Goal: Book appointment/travel/reservation

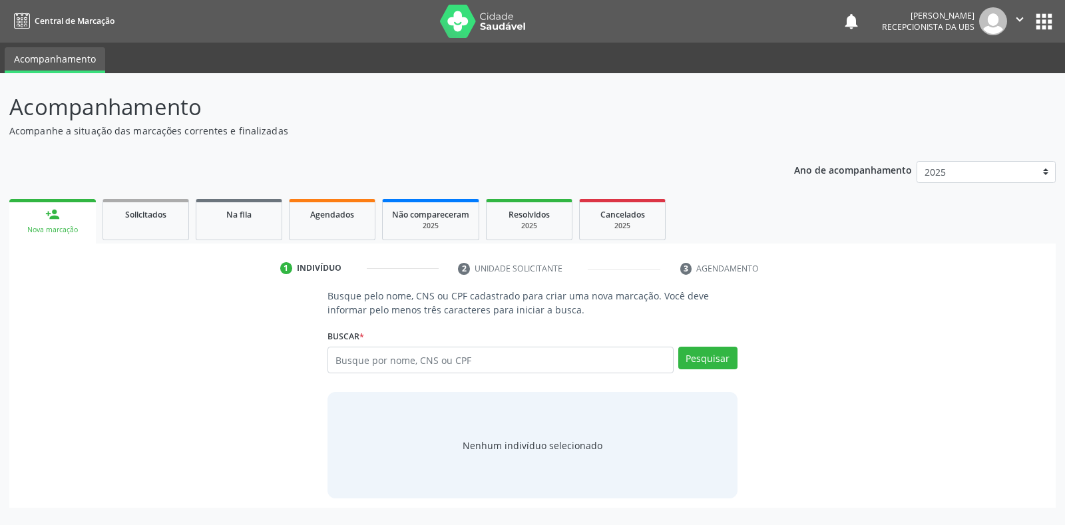
click at [435, 369] on input "text" at bounding box center [499, 360] width 345 height 27
type input "166019241220006"
click at [715, 363] on button "Pesquisar" at bounding box center [707, 358] width 59 height 23
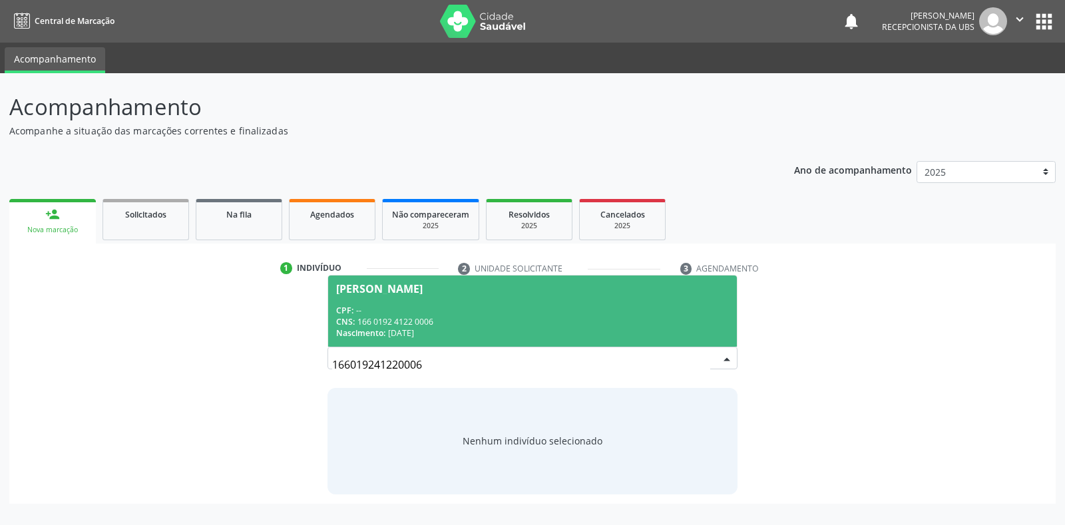
click at [403, 308] on div "CPF: --" at bounding box center [532, 310] width 392 height 11
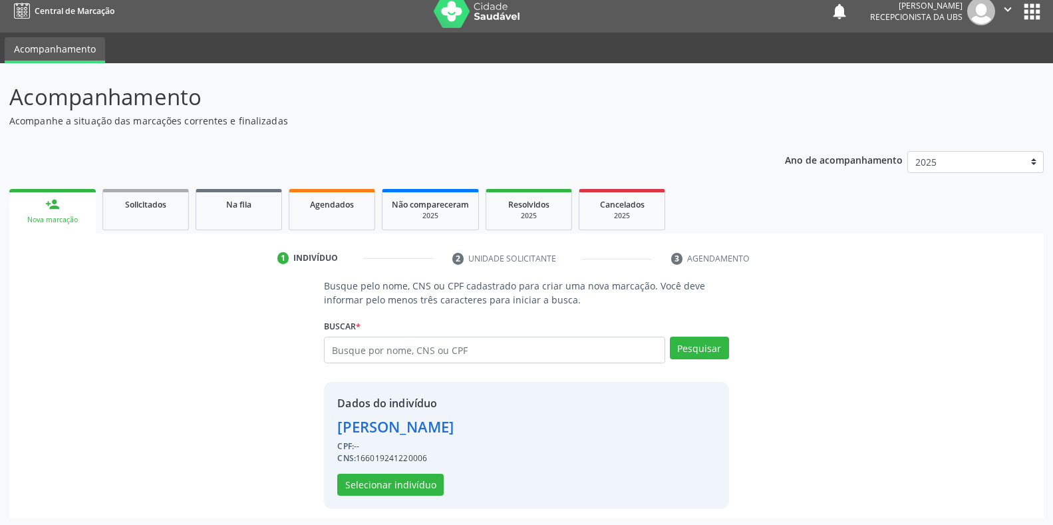
scroll to position [13, 0]
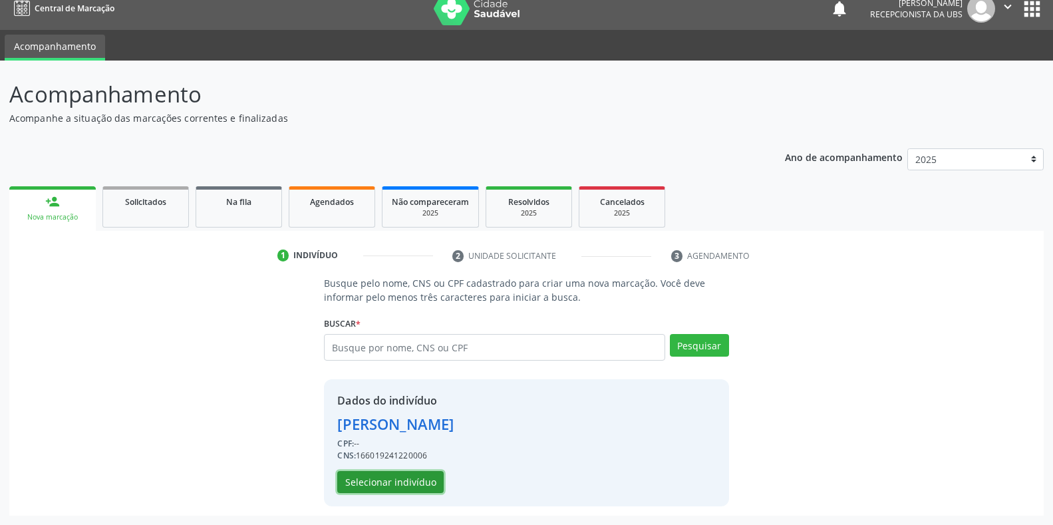
click at [408, 483] on button "Selecionar indivíduo" at bounding box center [390, 482] width 106 height 23
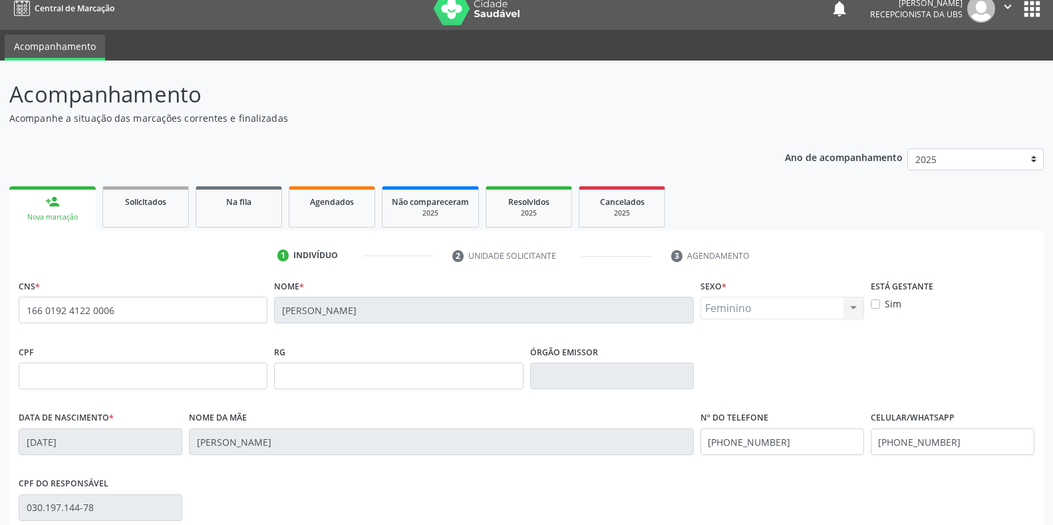
scroll to position [196, 0]
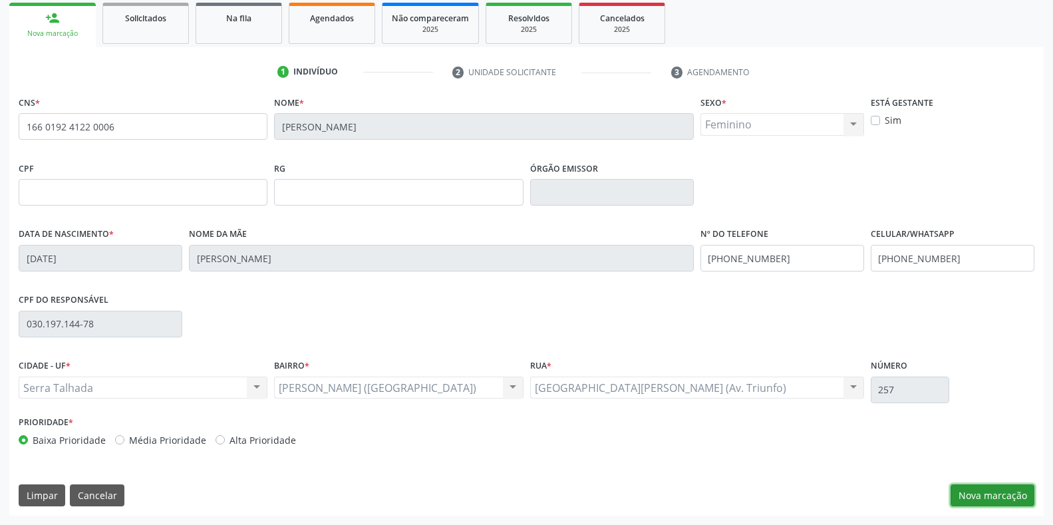
click at [988, 488] on button "Nova marcação" at bounding box center [993, 495] width 84 height 23
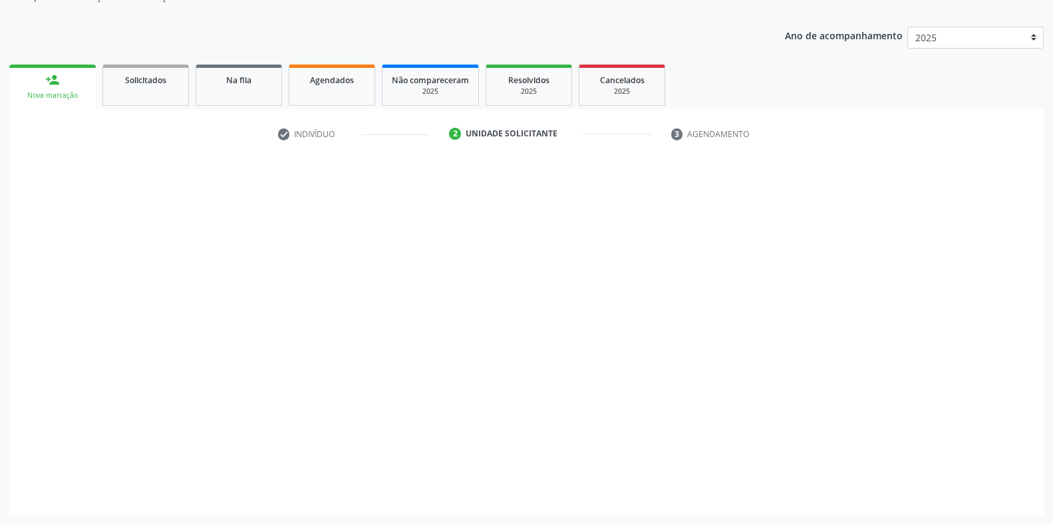
scroll to position [134, 0]
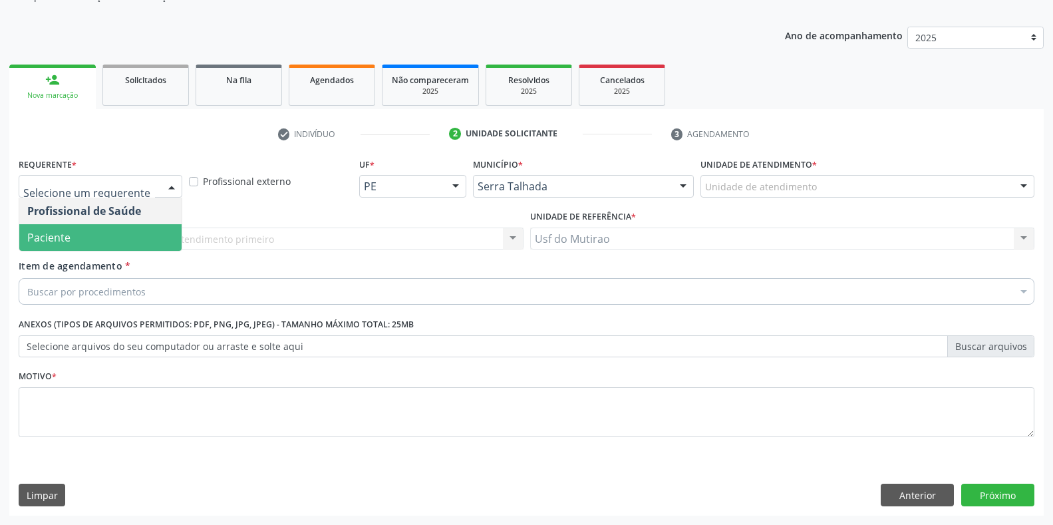
click at [94, 234] on span "Paciente" at bounding box center [100, 237] width 162 height 27
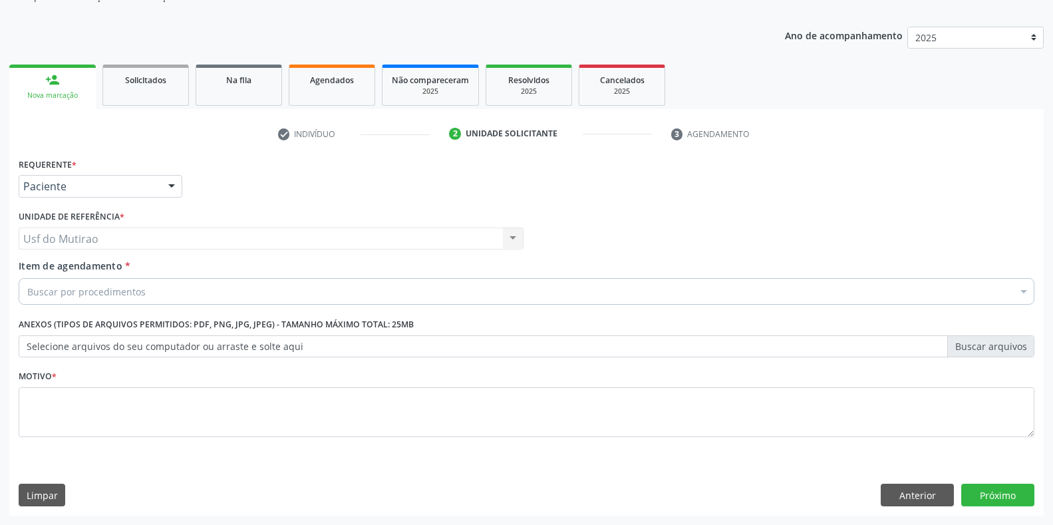
click at [134, 300] on div "Buscar por procedimentos" at bounding box center [527, 291] width 1016 height 27
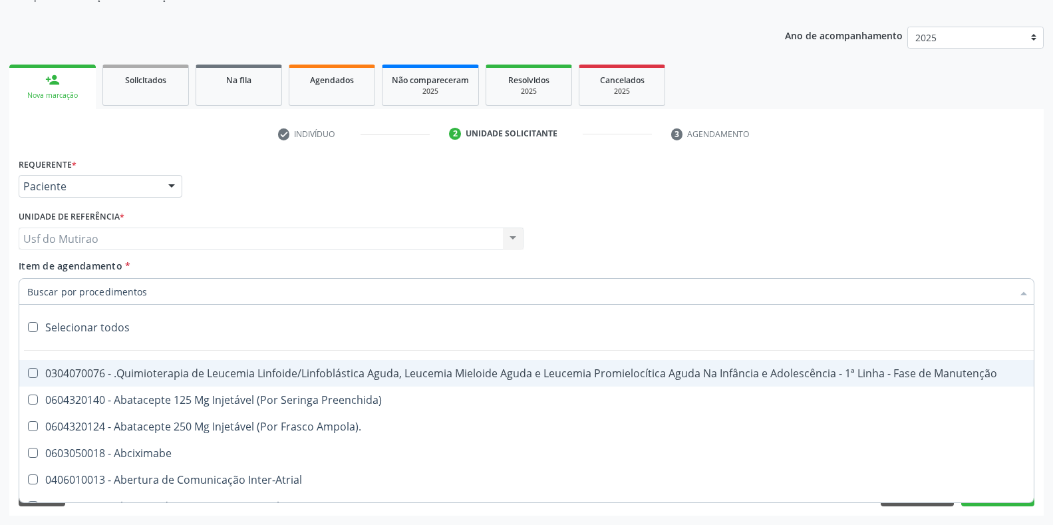
click at [140, 293] on input "Item de agendamento *" at bounding box center [519, 291] width 985 height 27
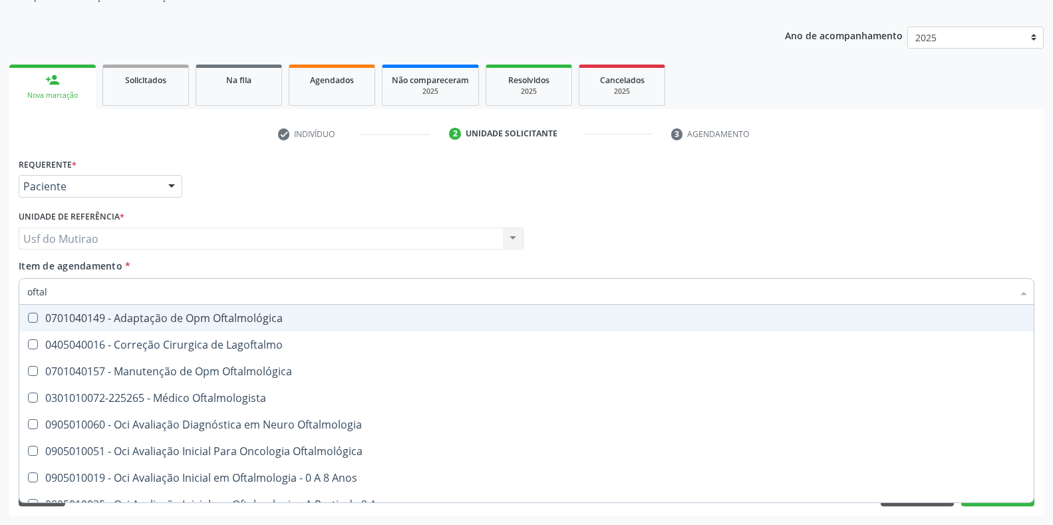
type input "oftalm"
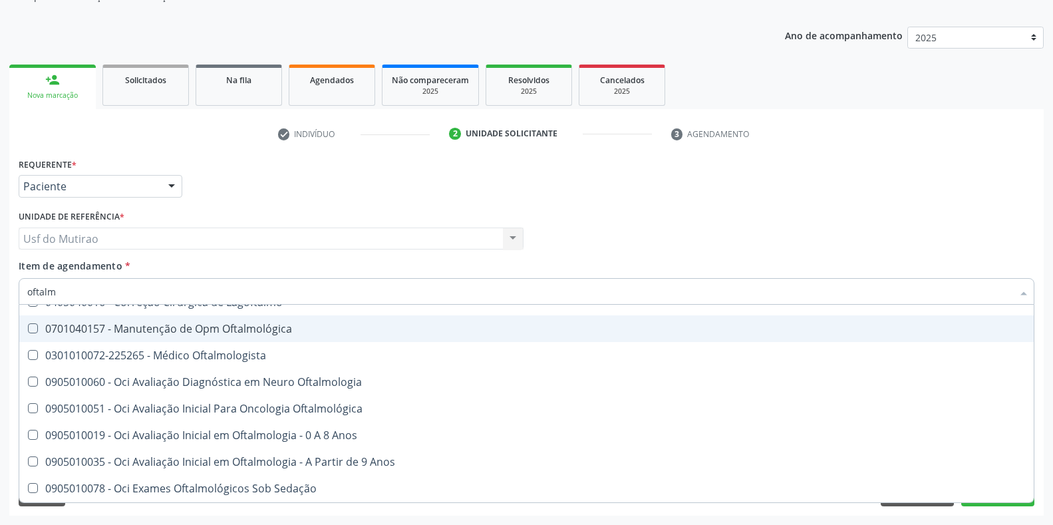
scroll to position [67, 0]
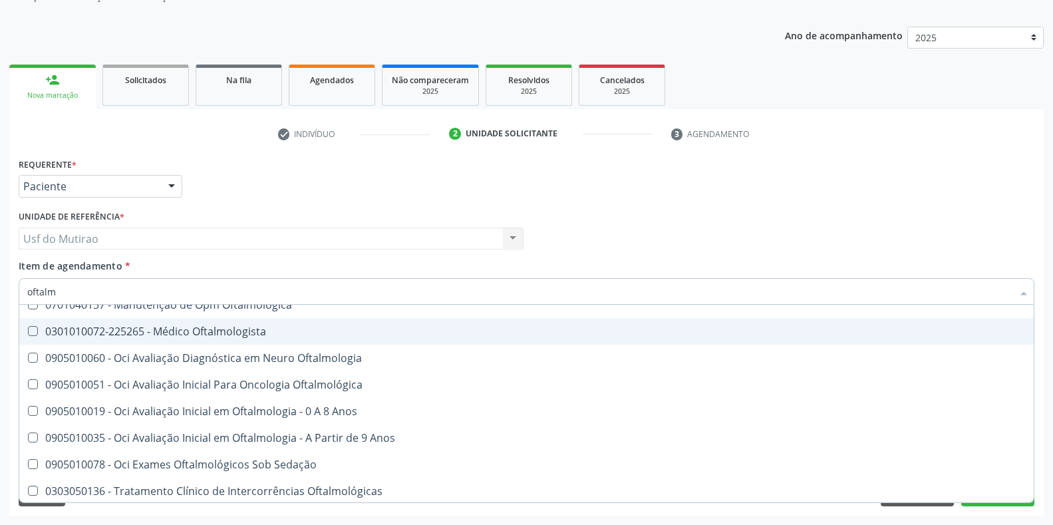
click at [185, 334] on div "0301010072-225265 - Médico Oftalmologista" at bounding box center [526, 331] width 999 height 11
checkbox Oftalmologista "true"
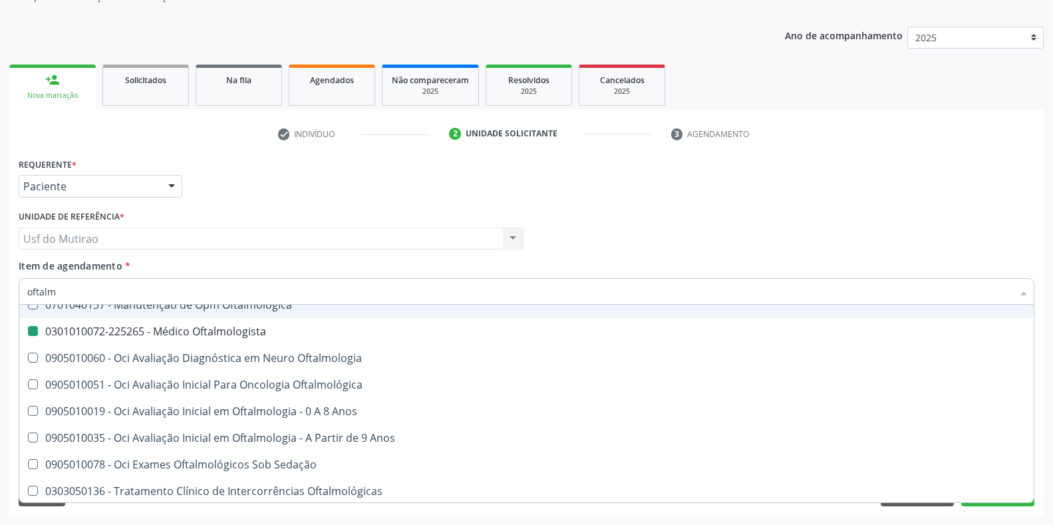
click at [655, 204] on div "Requerente * Paciente Profissional de Saúde Paciente Nenhum resultado encontrad…" at bounding box center [526, 180] width 1023 height 52
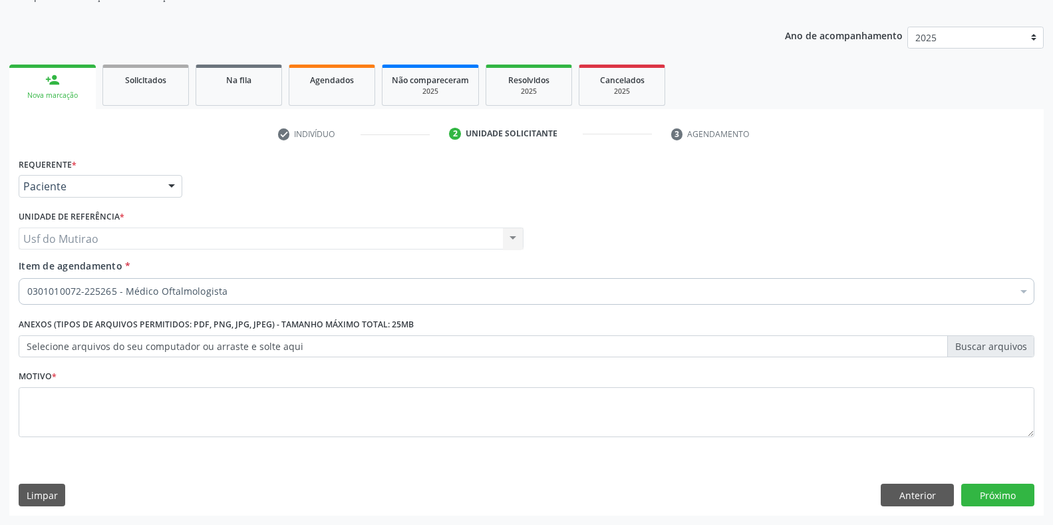
checkbox Oftalmologista "true"
checkbox Manutenção "false"
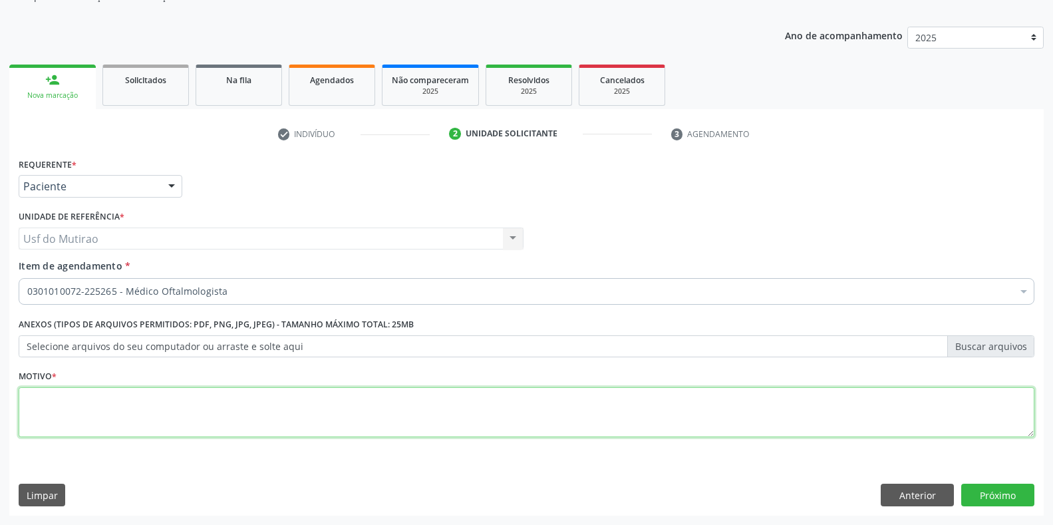
click at [397, 410] on textarea at bounding box center [527, 412] width 1016 height 51
type textarea "."
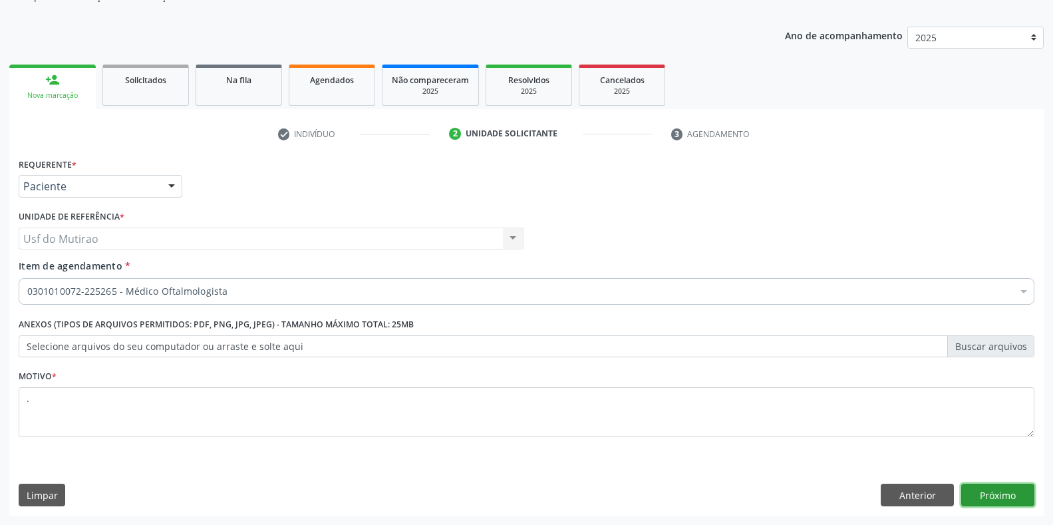
click at [980, 498] on button "Próximo" at bounding box center [997, 495] width 73 height 23
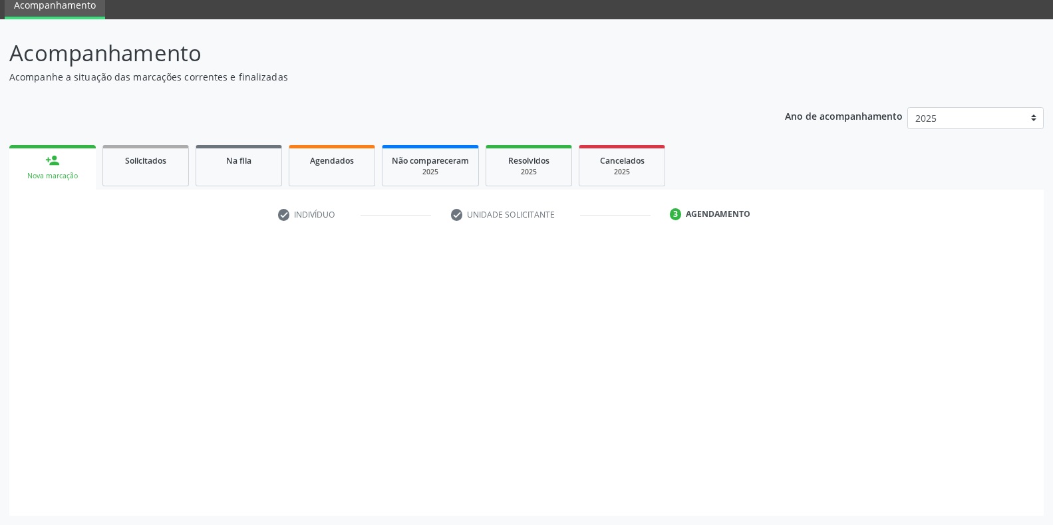
scroll to position [54, 0]
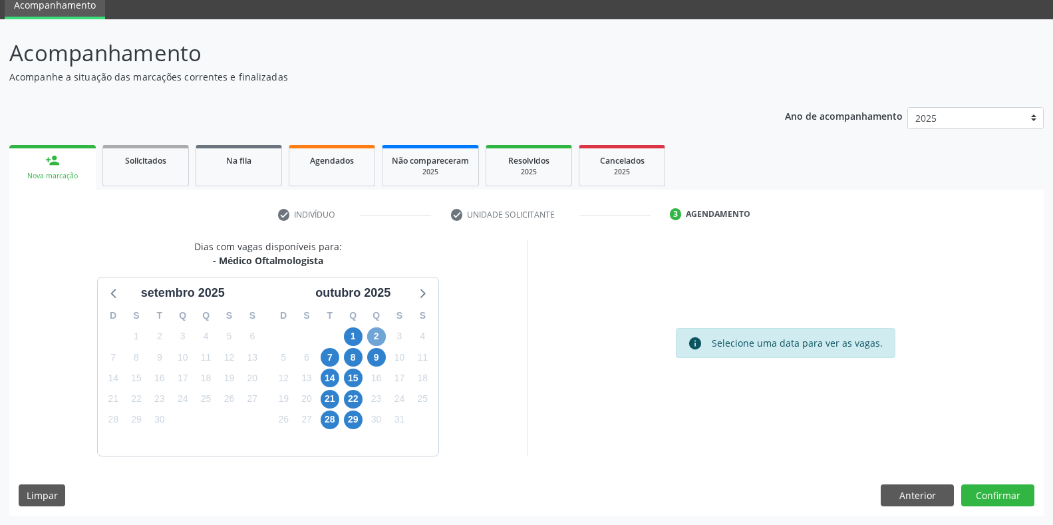
click at [375, 337] on span "2" at bounding box center [376, 336] width 19 height 19
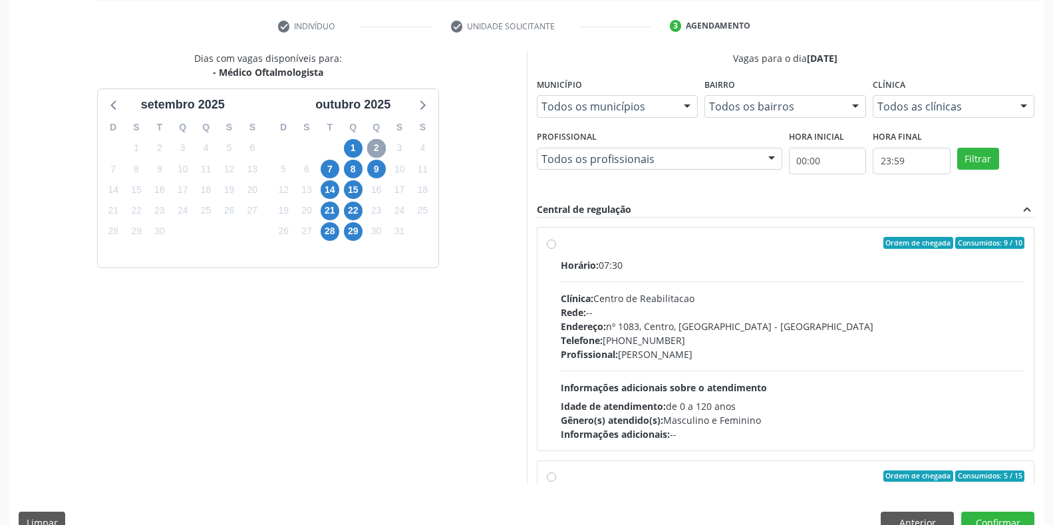
scroll to position [254, 0]
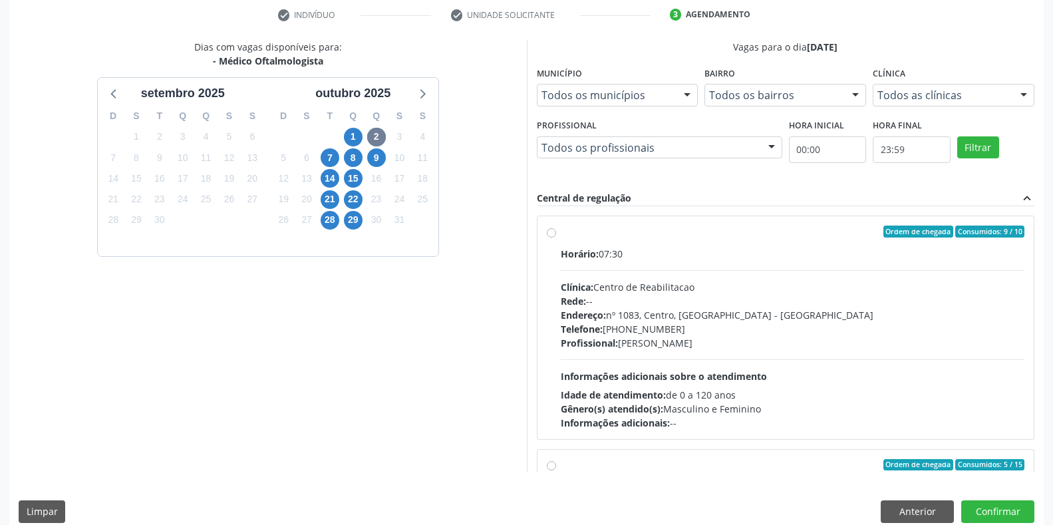
click at [647, 279] on div "Horário: 07:30 Clínica: Centro de Reabilitacao Rede: -- Endereço: [STREET_ADDRE…" at bounding box center [793, 338] width 464 height 183
click at [556, 238] on input "Ordem de chegada Consumidos: 9 / 10 Horário: 07:30 Clínica: Centro de Reabilita…" at bounding box center [551, 232] width 9 height 12
radio input "true"
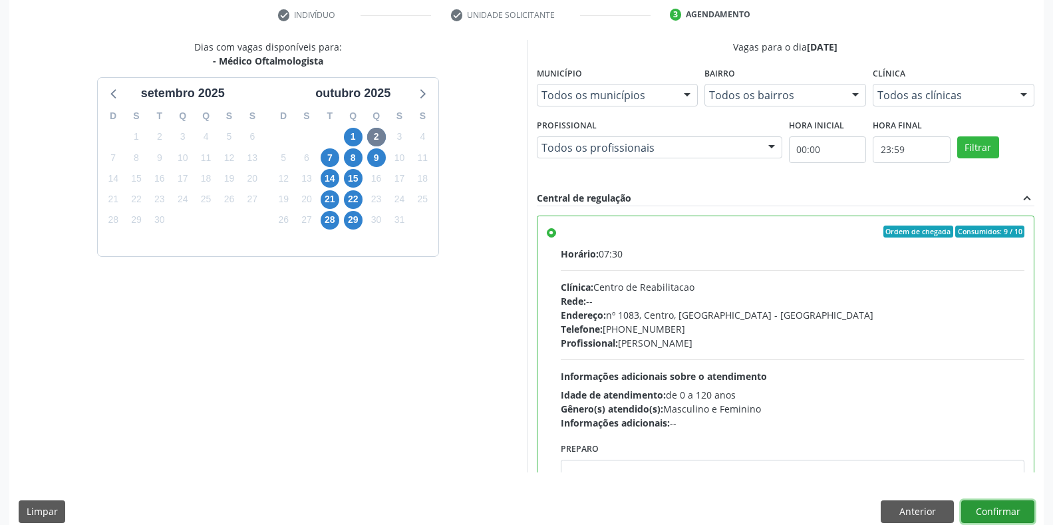
click at [981, 509] on button "Confirmar" at bounding box center [997, 511] width 73 height 23
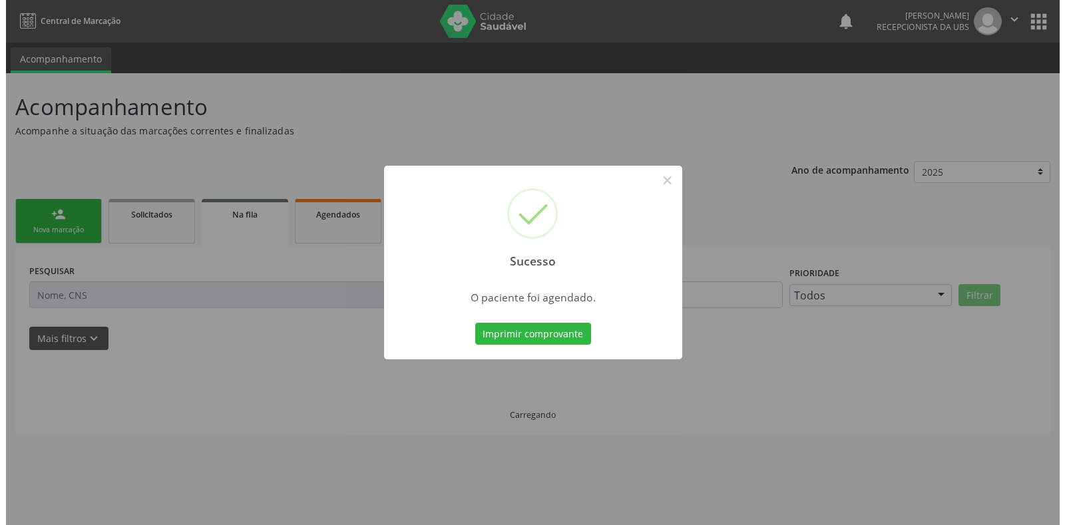
scroll to position [0, 0]
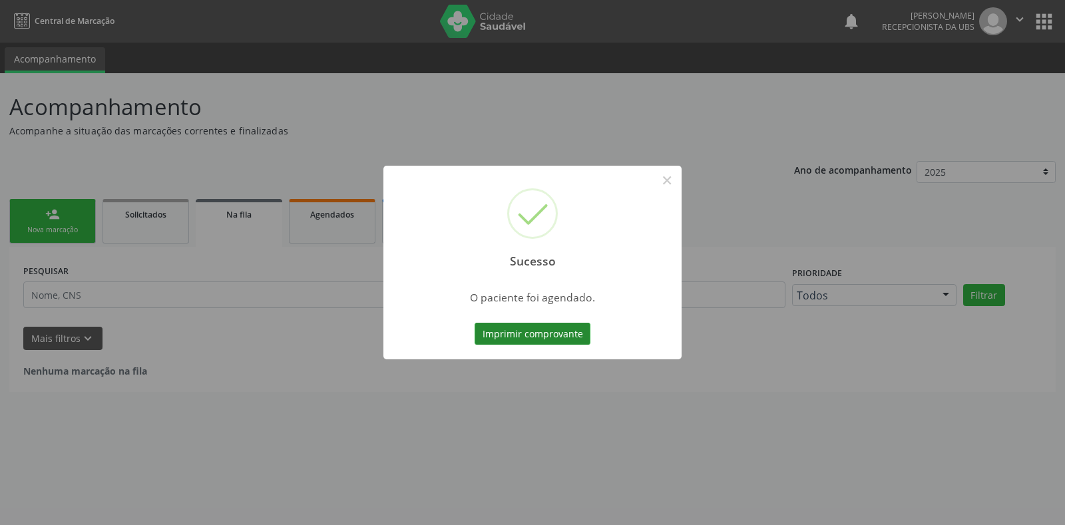
click at [544, 331] on button "Imprimir comprovante" at bounding box center [532, 334] width 116 height 23
